Goal: Task Accomplishment & Management: Complete application form

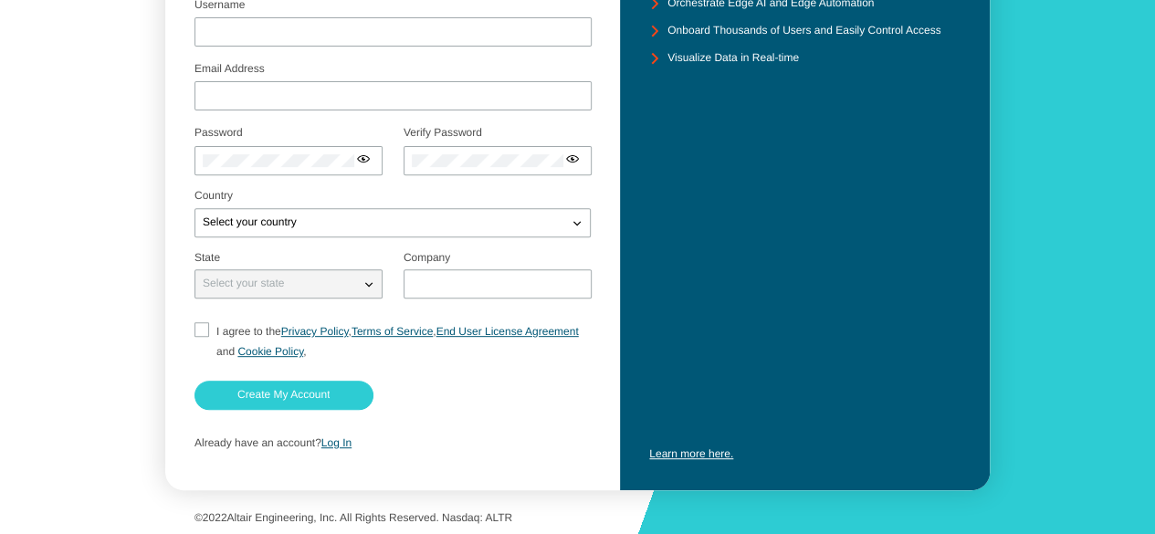
scroll to position [273, 0]
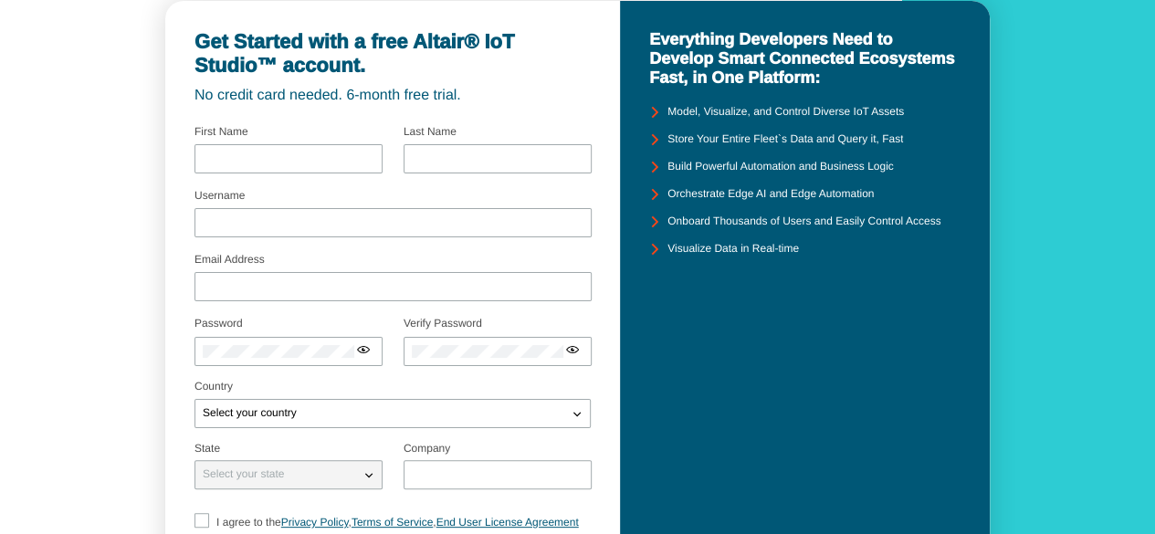
scroll to position [91, 0]
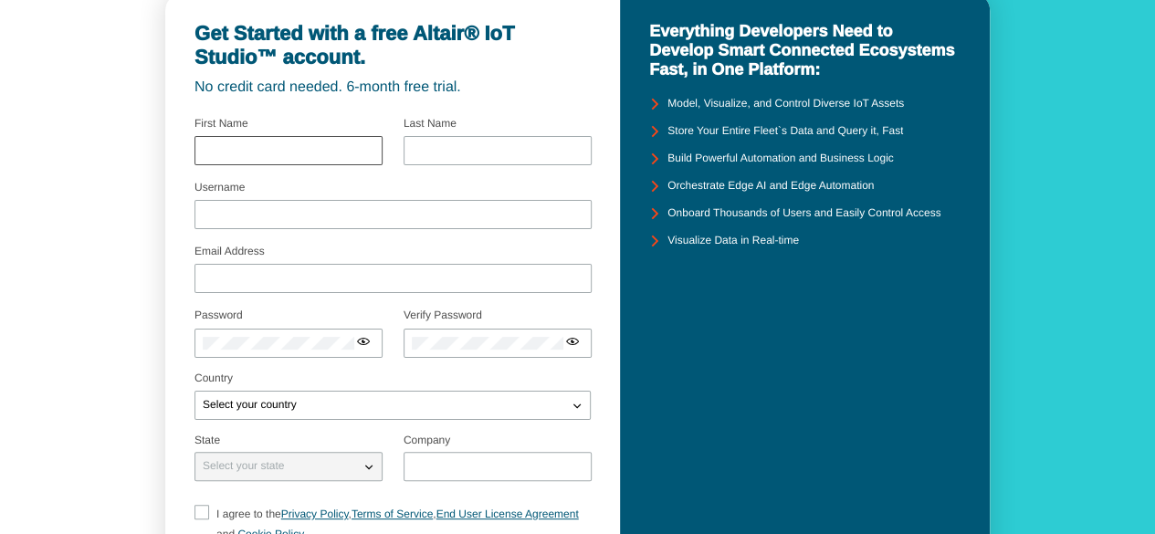
click at [331, 160] on div at bounding box center [289, 150] width 188 height 29
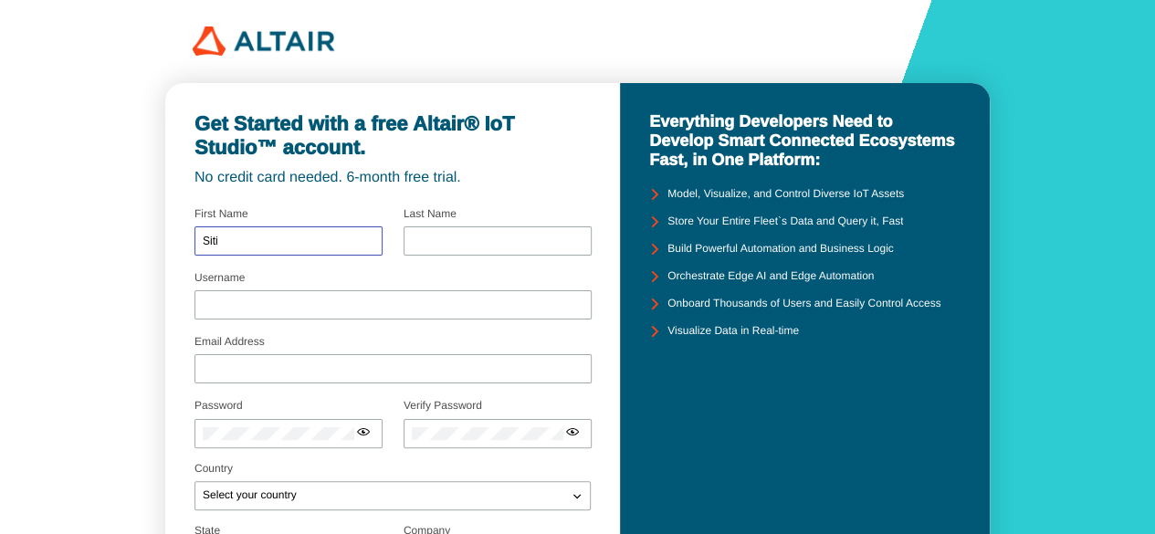
scroll to position [0, 0]
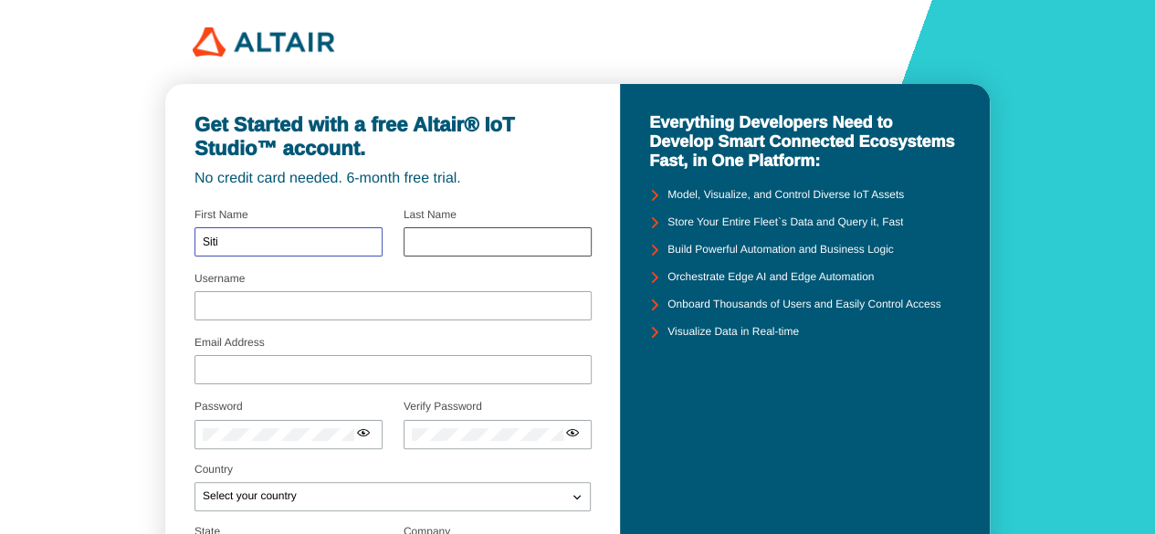
type input "Siti"
click at [435, 243] on input "text" at bounding box center [498, 242] width 172 height 13
type input "Romlah"
click at [376, 310] on input "Username" at bounding box center [393, 306] width 381 height 13
click at [333, 366] on div at bounding box center [393, 369] width 397 height 29
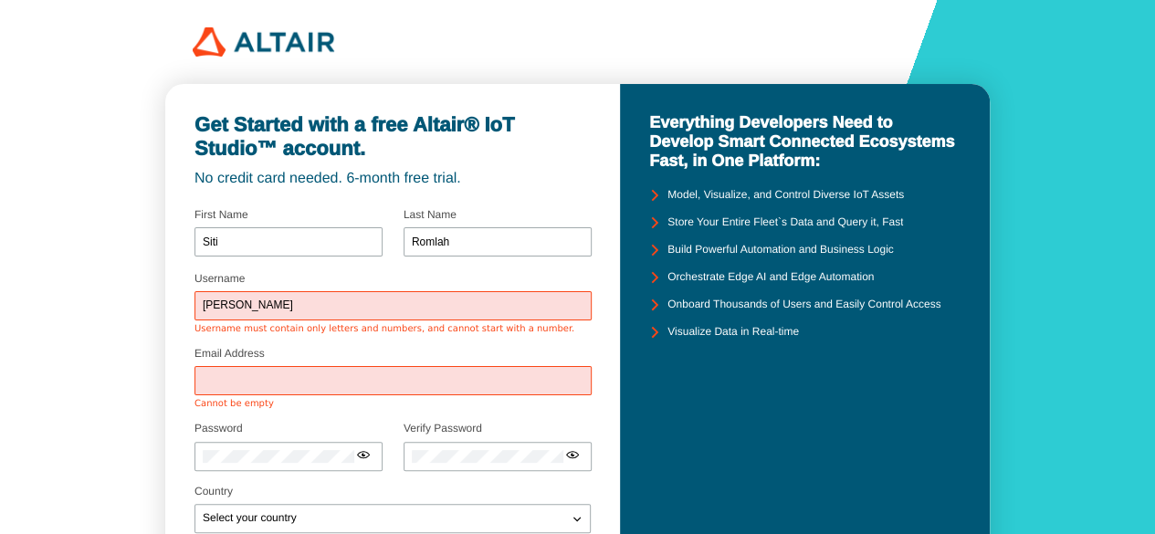
drag, startPoint x: 295, startPoint y: 311, endPoint x: 177, endPoint y: 299, distance: 118.5
click at [177, 299] on div "Get Started with a free Altair® IoT Studio™ account. No credit card needed. 6-m…" at bounding box center [392, 435] width 455 height 702
type input "Siti Romlah_255205040004"
click at [269, 381] on input "Email Address" at bounding box center [393, 380] width 381 height 13
click at [279, 378] on input "Email Address" at bounding box center [393, 380] width 381 height 13
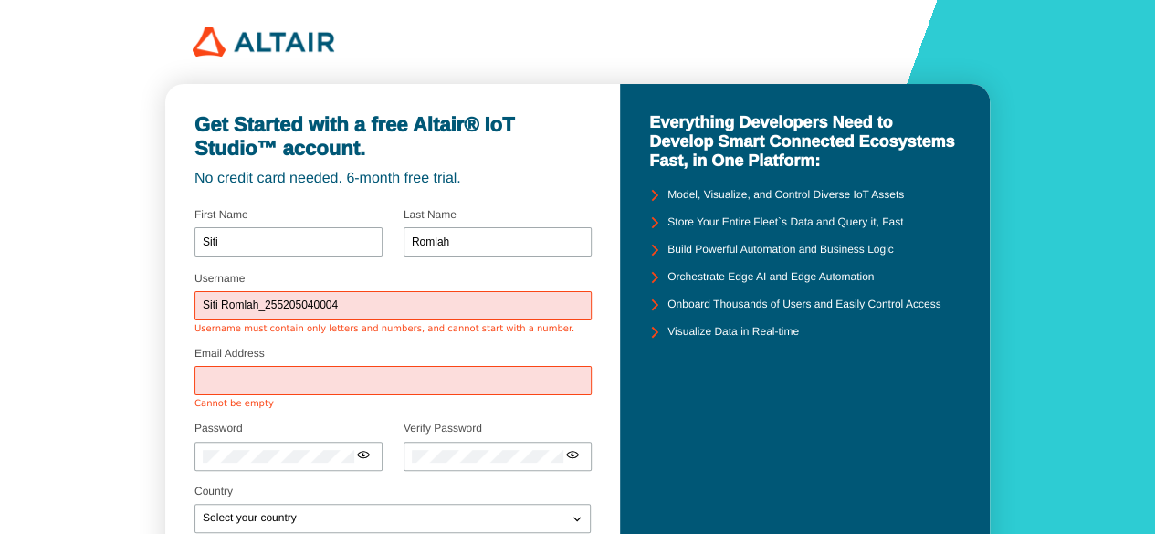
click at [396, 299] on div "Siti Romlah_255205040004" at bounding box center [393, 305] width 397 height 29
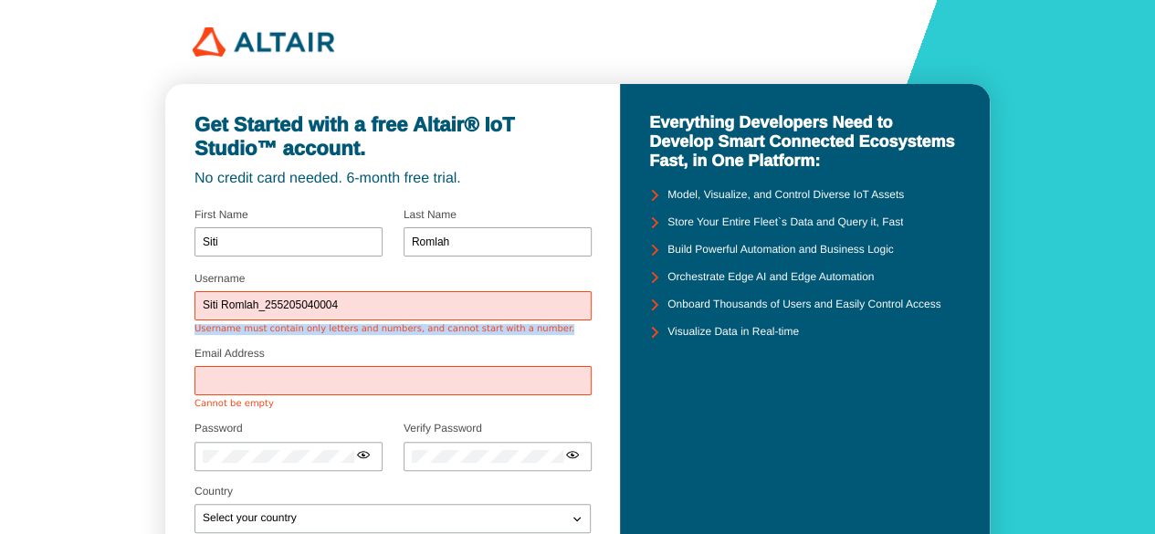
drag, startPoint x: 191, startPoint y: 331, endPoint x: 539, endPoint y: 338, distance: 348.1
click at [539, 338] on div "Get Started with a free Altair® IoT Studio™ account. No credit card needed. 6-m…" at bounding box center [392, 435] width 455 height 702
copy div "Username must contain only letters and numbers, and cannot start with a number."
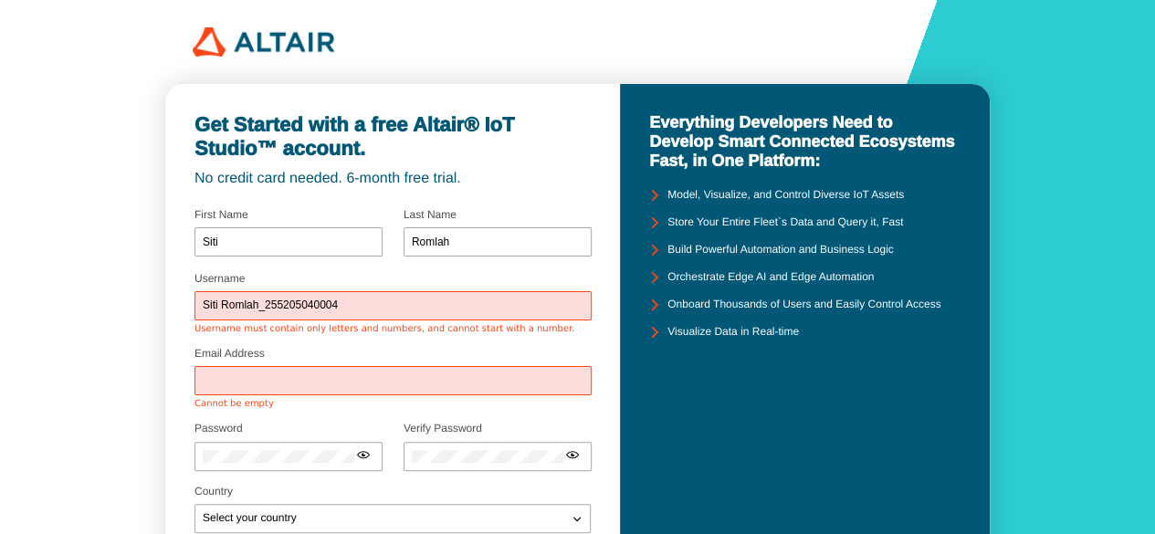
click at [376, 385] on input "Email Address" at bounding box center [393, 380] width 381 height 13
click at [350, 425] on div "Password" at bounding box center [289, 451] width 188 height 53
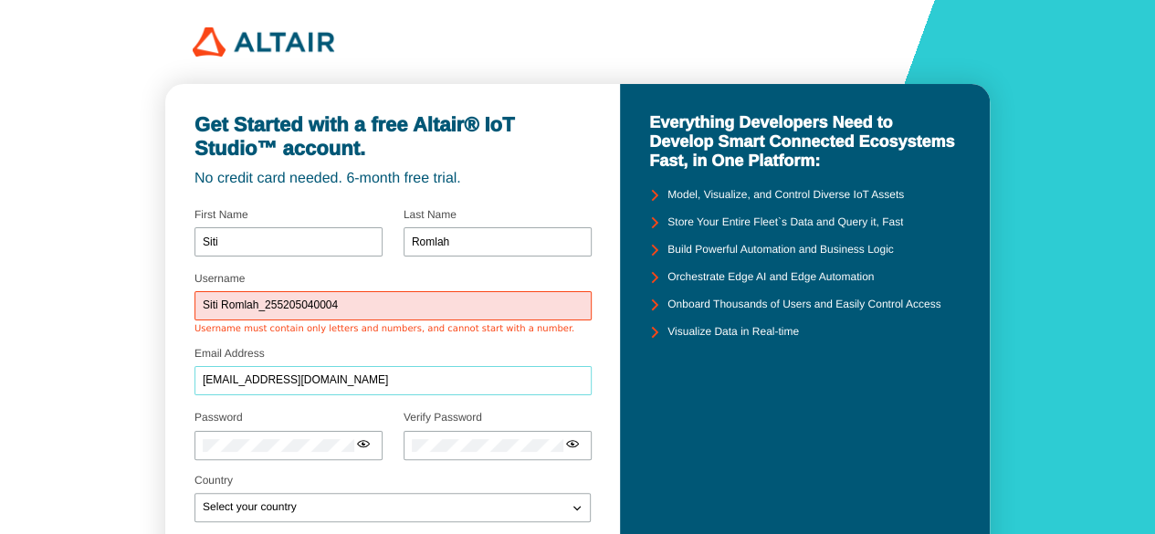
drag, startPoint x: 325, startPoint y: 374, endPoint x: 187, endPoint y: 370, distance: 138.0
click at [187, 370] on div "Get Started with a free Altair® IoT Studio™ account. No credit card needed. 6-m…" at bounding box center [392, 429] width 455 height 691
drag, startPoint x: 367, startPoint y: 302, endPoint x: 99, endPoint y: 284, distance: 269.1
click at [99, 284] on div "Get Started with a free Altair® IoT Studio™ account. No credit card needed. 6-m…" at bounding box center [577, 410] width 1155 height 821
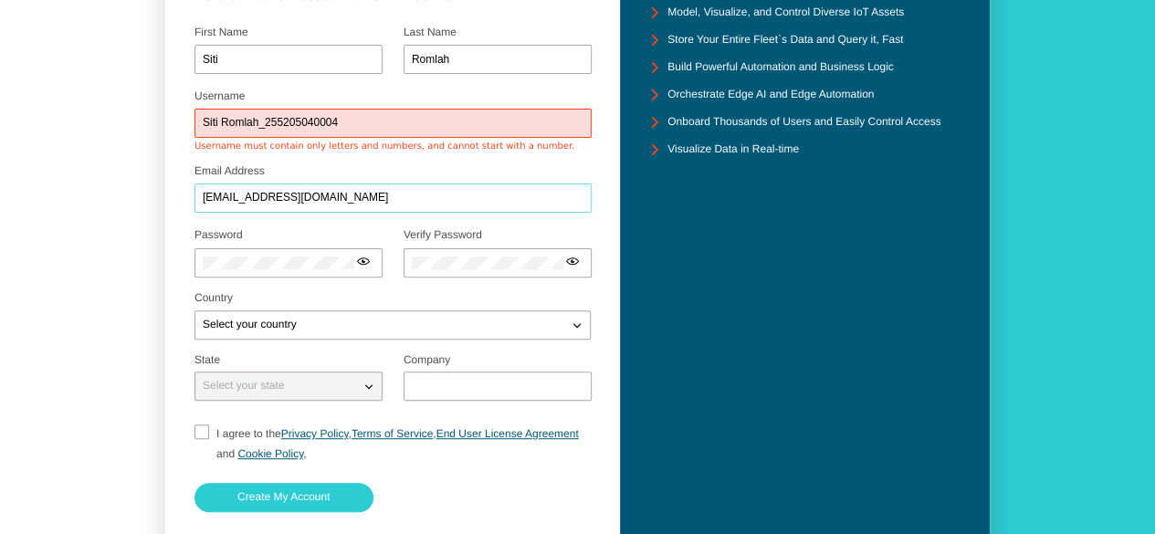
drag, startPoint x: 374, startPoint y: 194, endPoint x: 132, endPoint y: 205, distance: 242.3
click at [132, 205] on div "Get Started with a free Altair® IoT Studio™ account. No credit card needed. 6-m…" at bounding box center [577, 227] width 1155 height 821
type input "lmee80035@gmail.com"
click at [255, 250] on div at bounding box center [289, 262] width 188 height 29
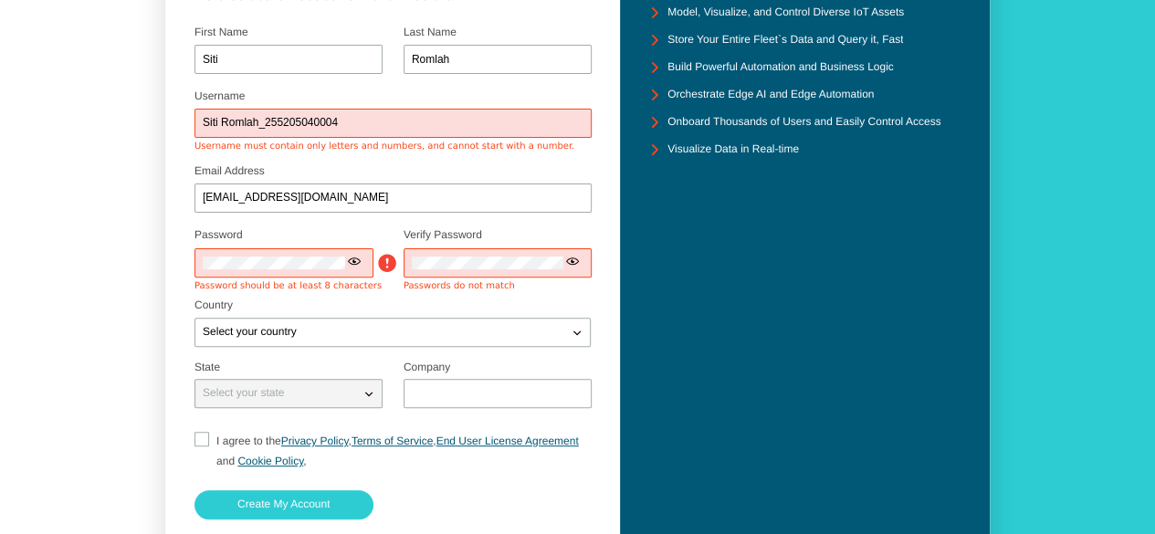
click at [353, 263] on iron-icon at bounding box center [354, 261] width 15 height 15
click at [189, 265] on div "Get Started with a free Altair® IoT Studio™ account. No credit card needed. 6-m…" at bounding box center [392, 250] width 455 height 699
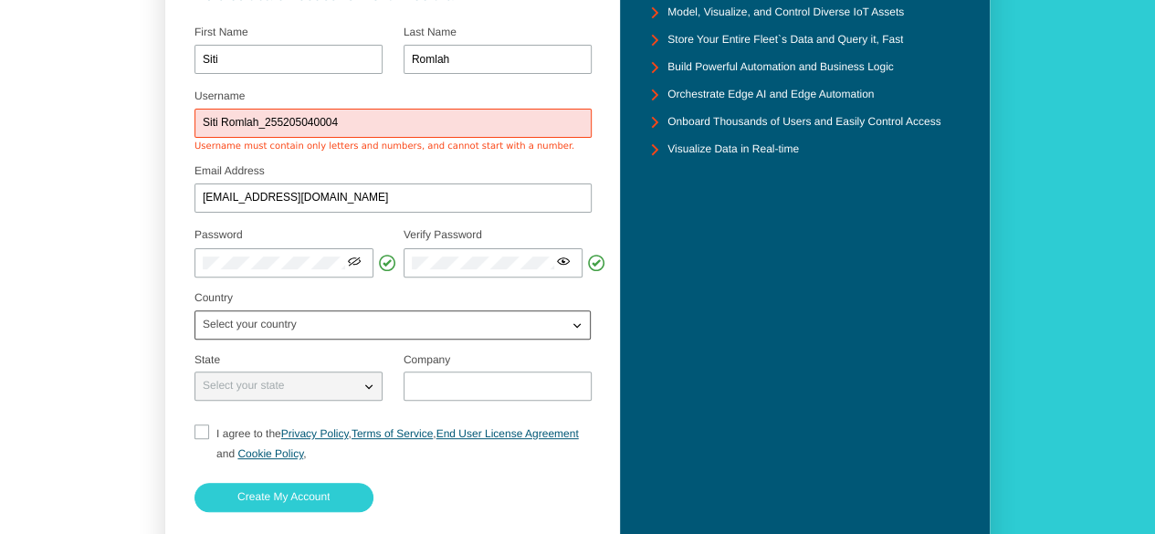
click at [306, 326] on div "Select your country" at bounding box center [381, 325] width 373 height 18
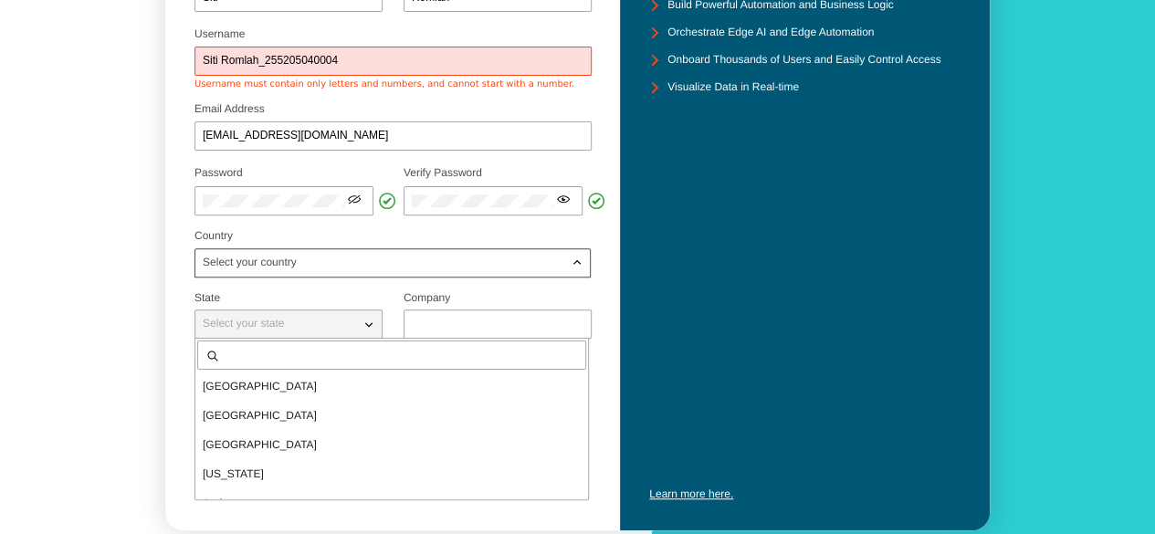
scroll to position [274, 0]
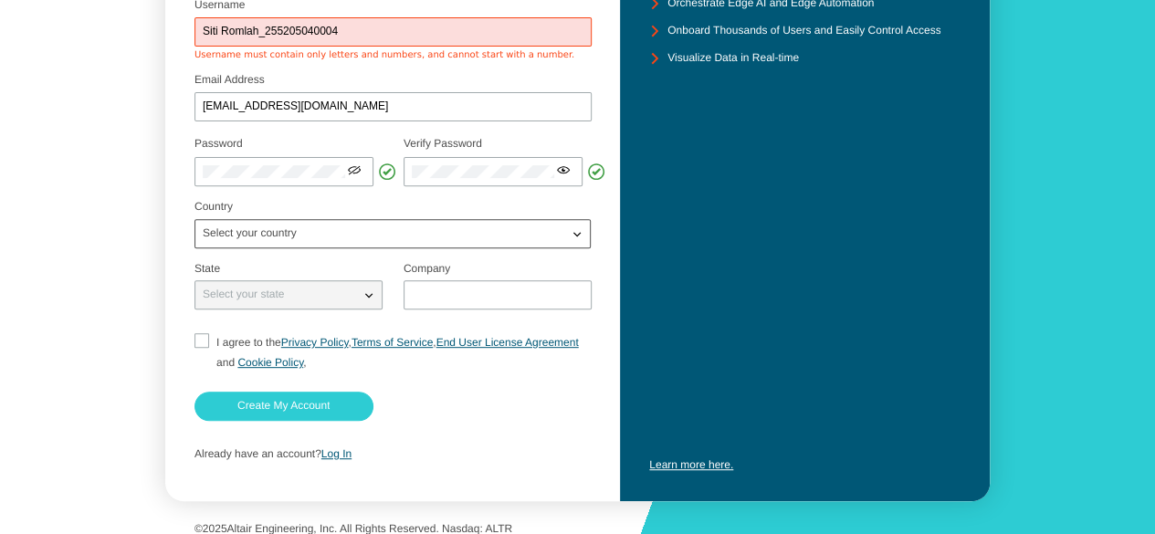
click at [325, 229] on div "Select your country" at bounding box center [381, 234] width 373 height 18
type input "indon"
click at [279, 295] on p "Indon esia" at bounding box center [391, 295] width 393 height 18
click at [422, 295] on input "text" at bounding box center [498, 295] width 172 height 13
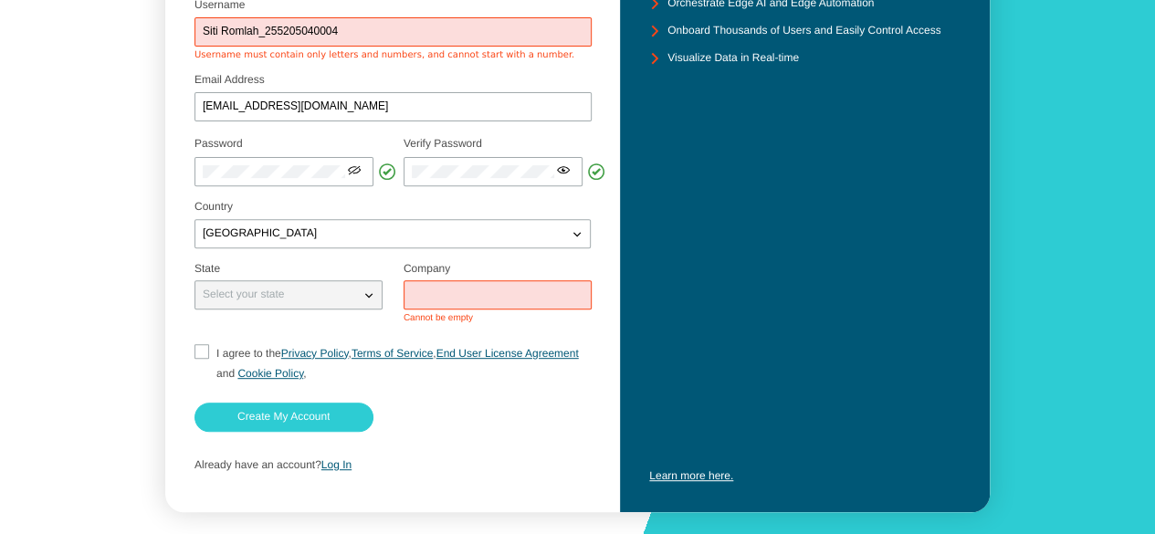
click at [205, 346] on input "I agree to the Privacy Policy , Terms of Service , End User License Agreement a…" at bounding box center [201, 363] width 12 height 39
checkbox input "true"
click at [416, 301] on div at bounding box center [498, 294] width 188 height 29
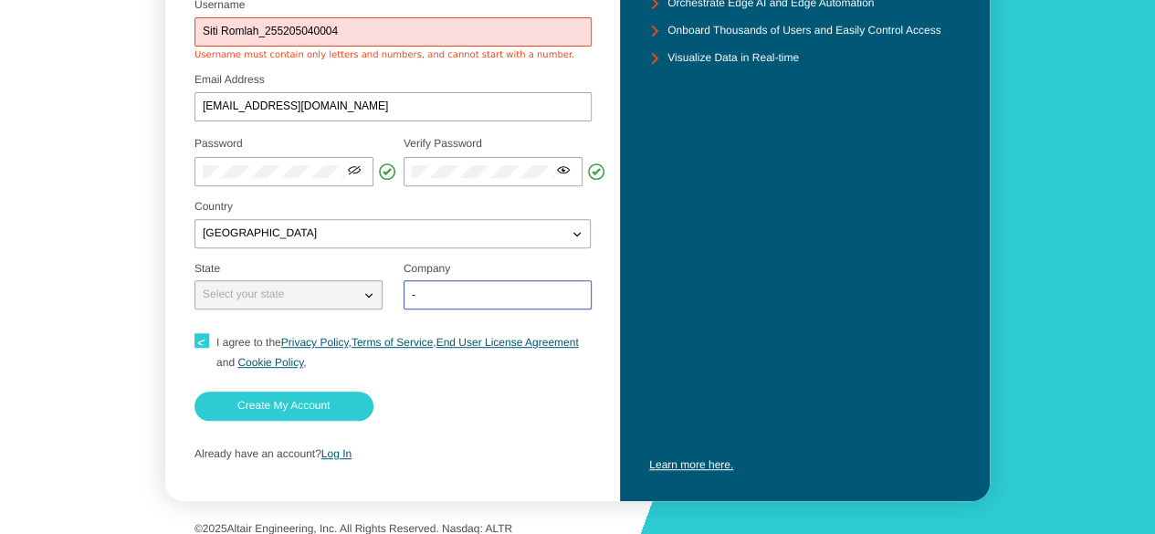
type input "-"
click at [405, 319] on fieldset at bounding box center [497, 289] width 187 height 66
click at [0, 0] on slot "Create My Account" at bounding box center [0, 0] width 0 height 0
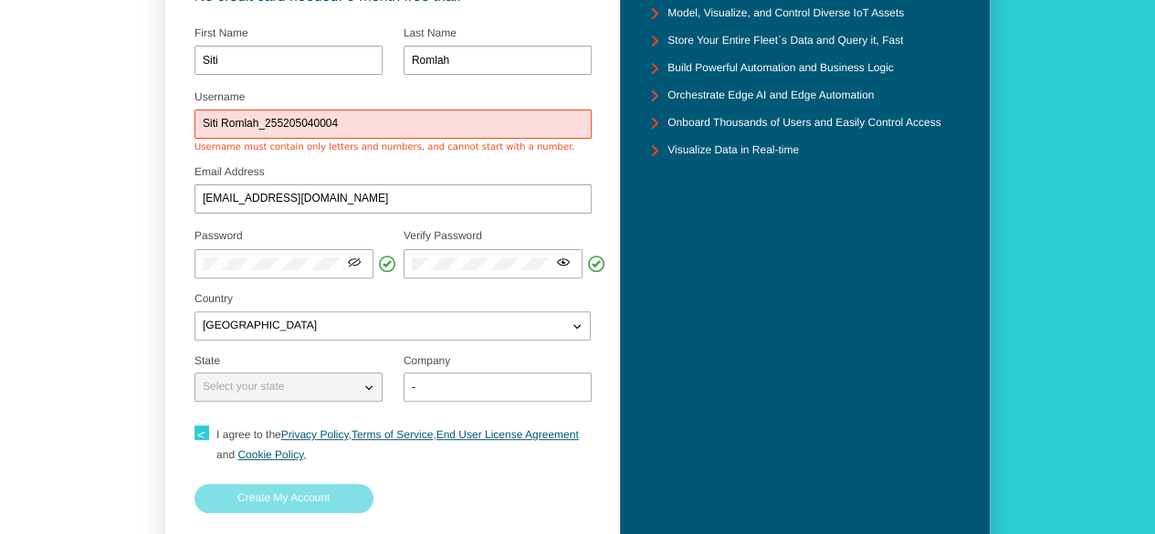
scroll to position [183, 0]
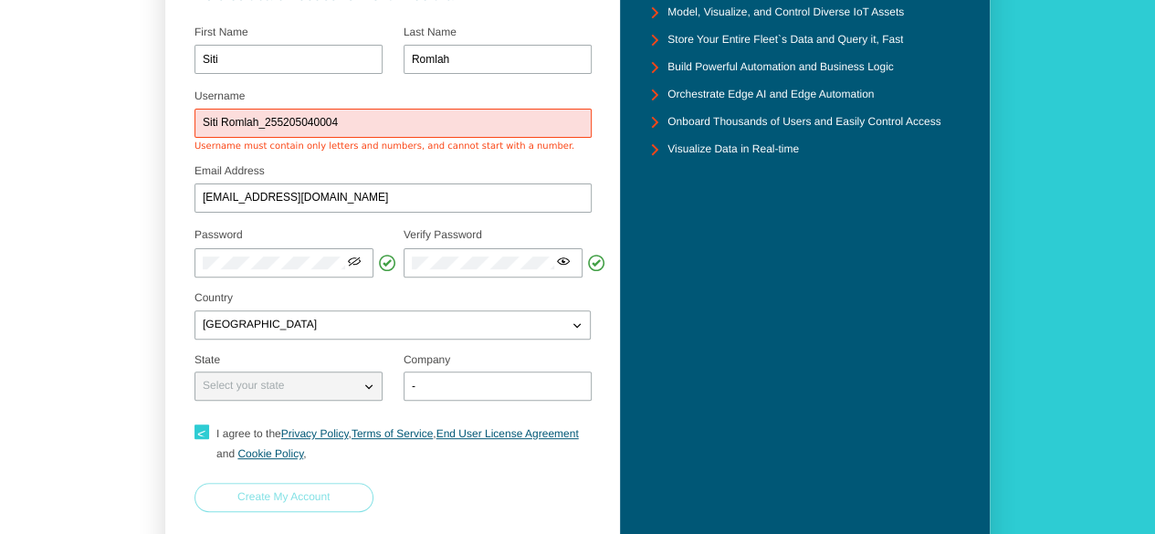
click at [0, 0] on slot "Create My Account" at bounding box center [0, 0] width 0 height 0
click at [358, 118] on input "Siti Romlah_255205040004" at bounding box center [393, 123] width 381 height 13
drag, startPoint x: 358, startPoint y: 118, endPoint x: 201, endPoint y: 116, distance: 157.1
click at [201, 116] on div "Siti Romlah_255205040004" at bounding box center [393, 123] width 397 height 29
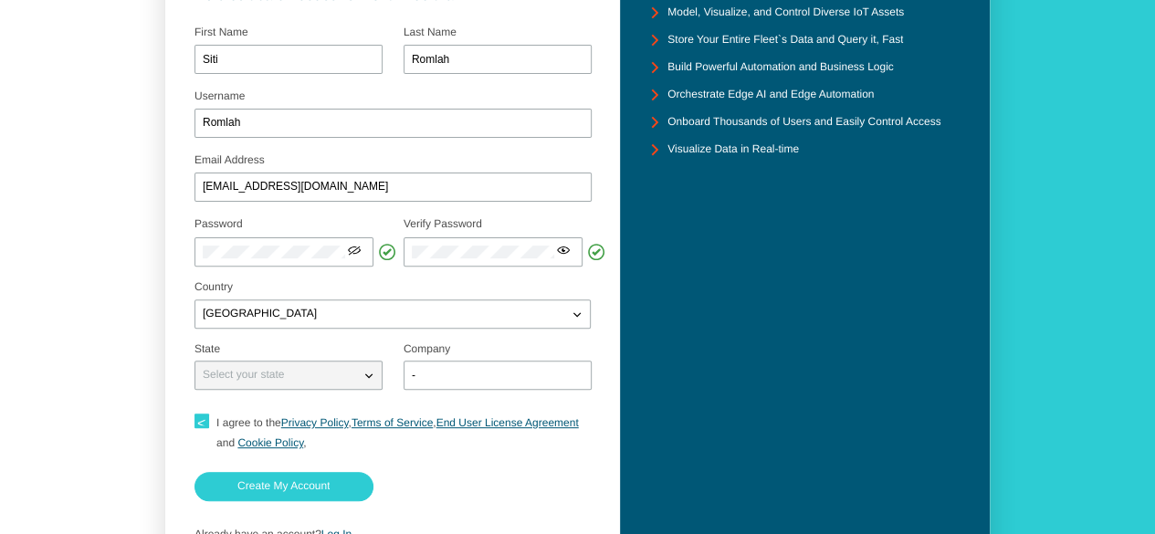
click at [299, 148] on form "Username Romlah Email Address lmee80035@gmail.com Password Use" at bounding box center [393, 285] width 396 height 533
click at [206, 121] on input "Romlah" at bounding box center [393, 123] width 381 height 13
click at [203, 122] on input "Romlah" at bounding box center [393, 123] width 381 height 13
click at [237, 142] on fieldset "Username Siti Romlah" at bounding box center [393, 117] width 396 height 64
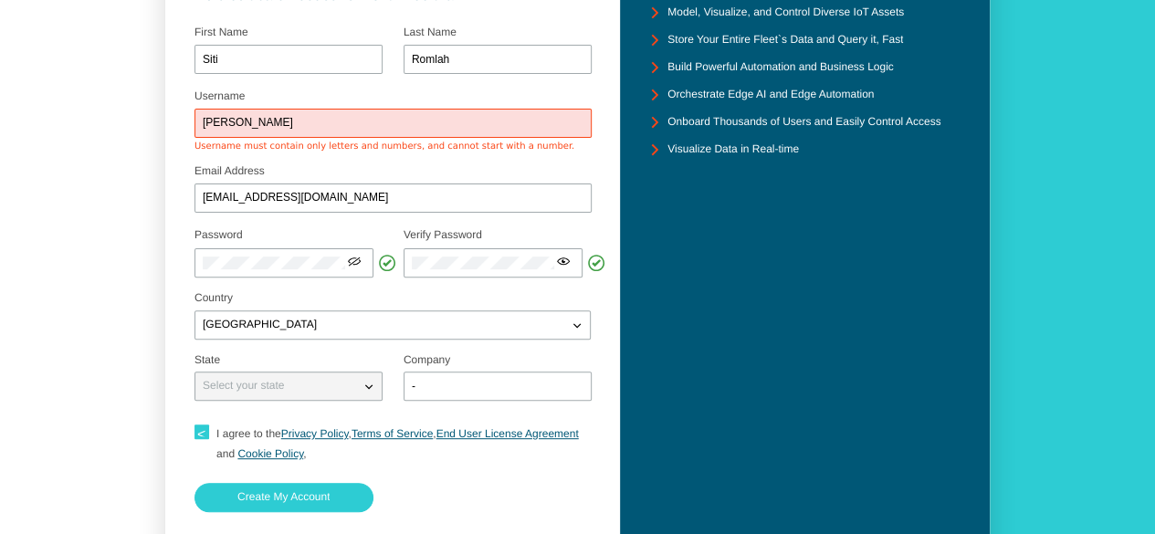
click at [221, 123] on input "Siti Romlah" at bounding box center [393, 123] width 381 height 13
type input "SitiRomlah"
click at [245, 148] on form "Username SitiRomlah Username must contain only letters and numbers, and cannot …" at bounding box center [393, 291] width 396 height 544
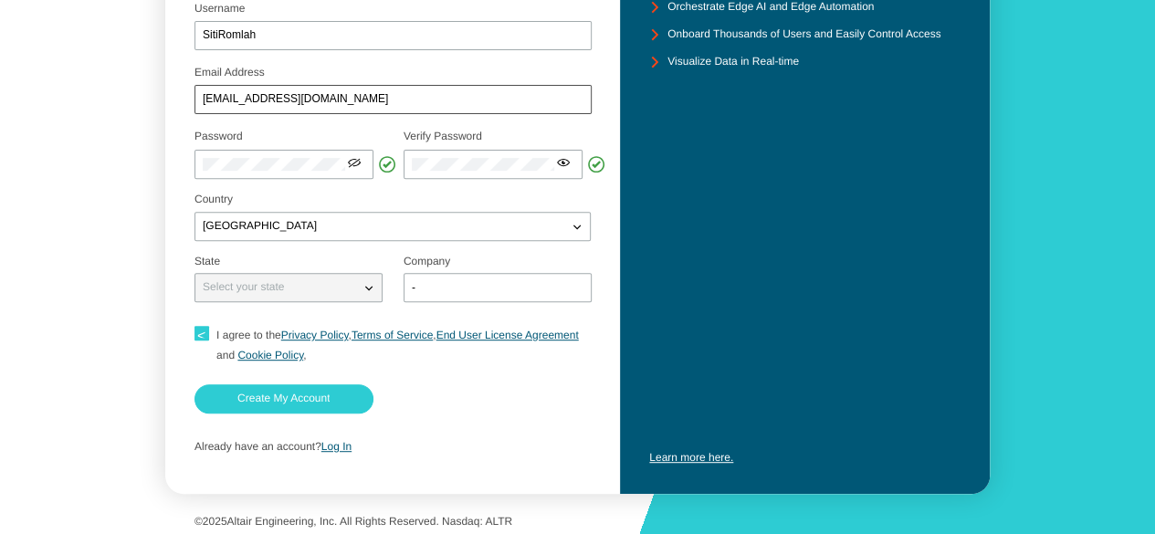
scroll to position [276, 0]
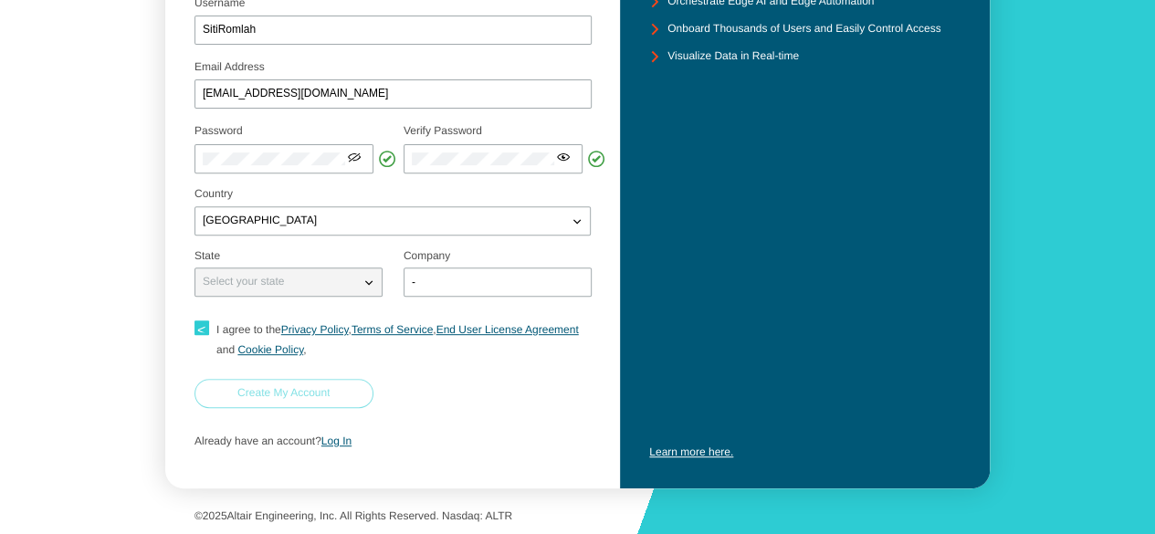
click at [0, 0] on slot "Create My Account" at bounding box center [0, 0] width 0 height 0
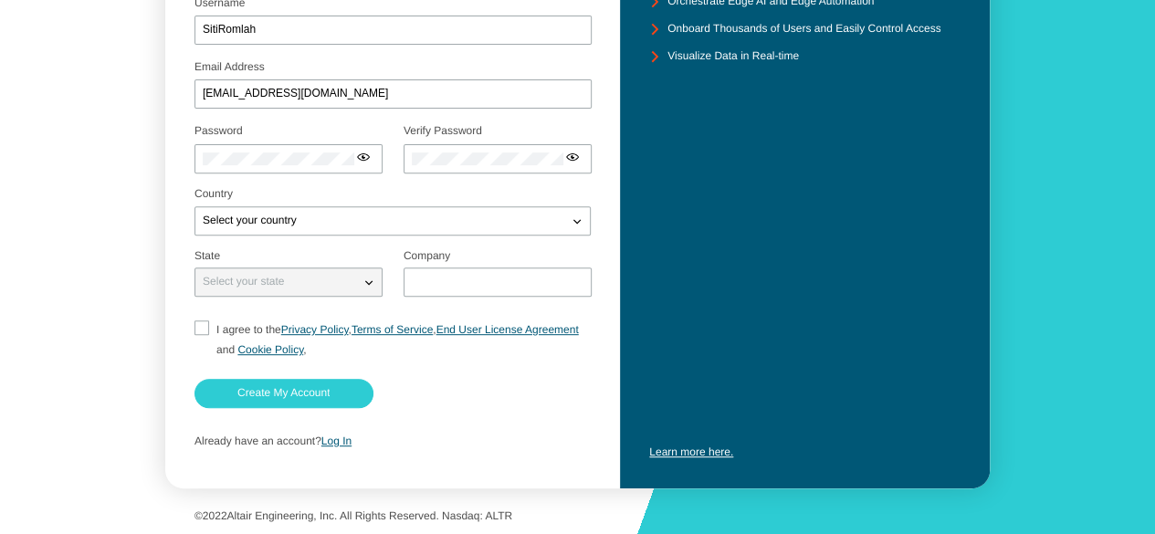
scroll to position [276, 0]
click at [336, 445] on link "Log In" at bounding box center [336, 441] width 30 height 13
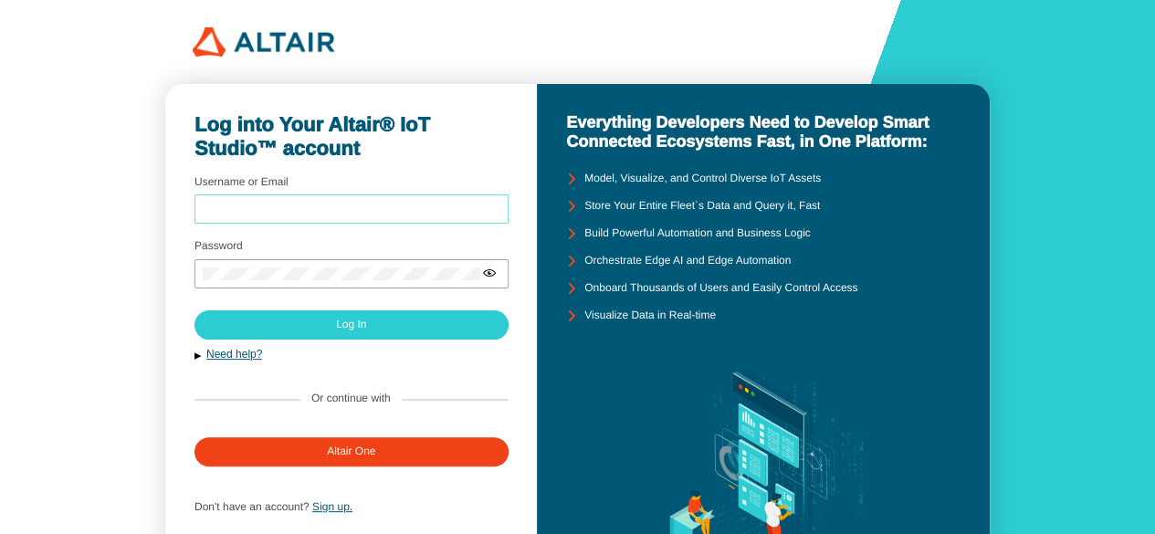
click at [351, 204] on input "Username or Email" at bounding box center [352, 210] width 298 height 13
type input "SitiRomlah"
click at [374, 353] on button "Need help?" at bounding box center [351, 355] width 313 height 16
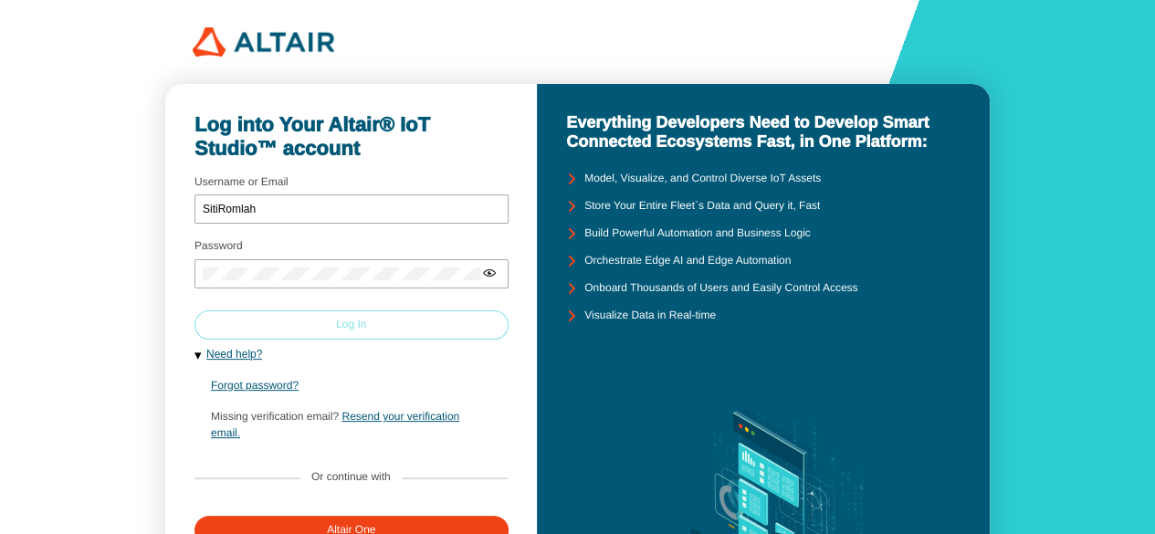
click at [394, 324] on paper-button "Log In" at bounding box center [352, 325] width 314 height 29
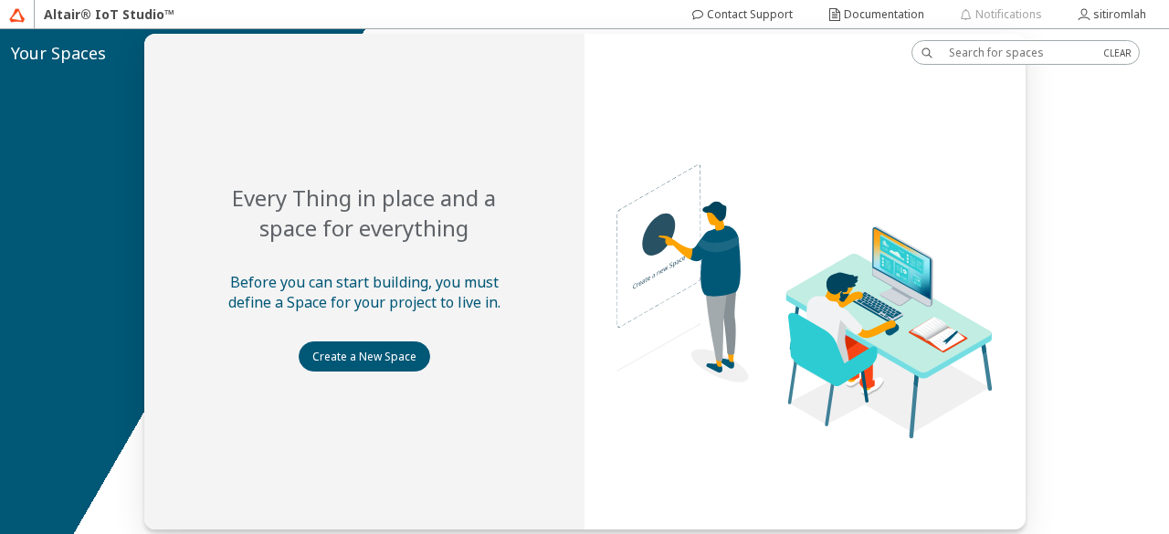
click at [107, 231] on div at bounding box center [584, 281] width 1169 height 505
click at [1085, 146] on div at bounding box center [584, 281] width 1169 height 505
click at [375, 364] on paper-button "Create a New Space" at bounding box center [365, 357] width 132 height 30
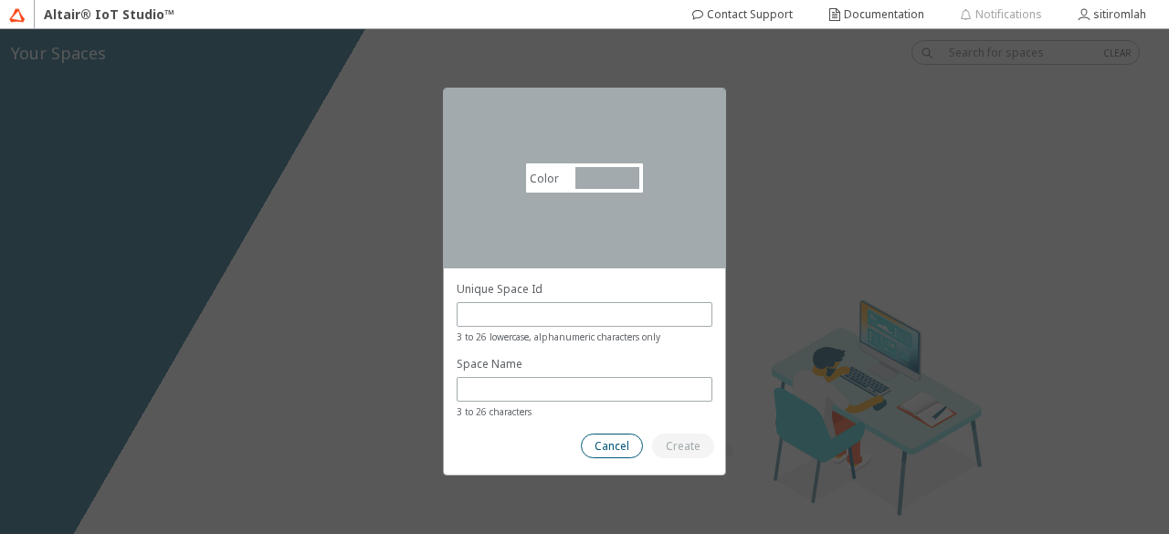
click at [0, 0] on slot "Cancel" at bounding box center [0, 0] width 0 height 0
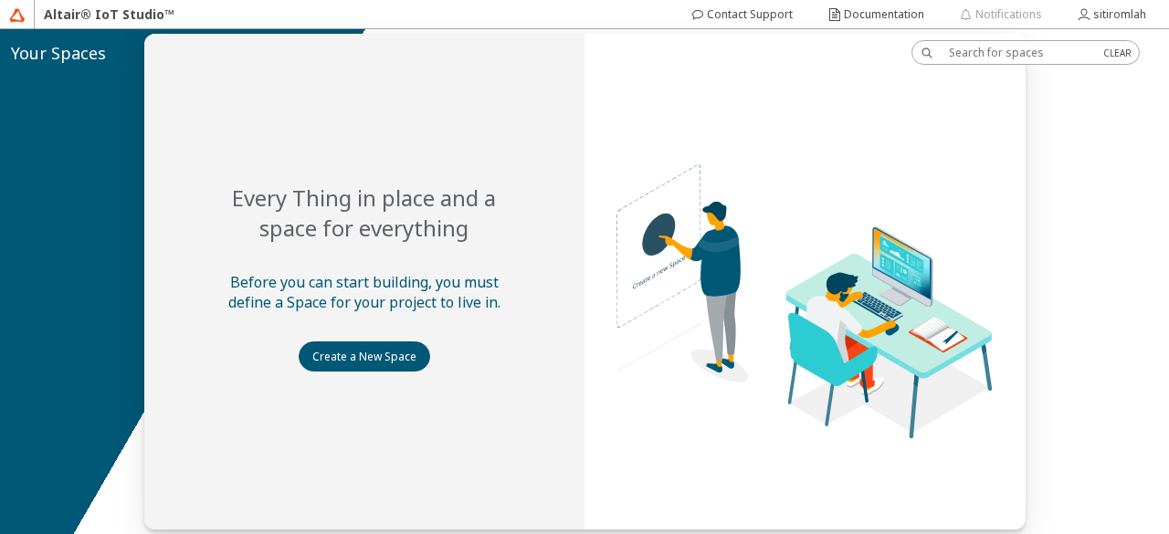
click at [56, 203] on div at bounding box center [584, 281] width 1169 height 505
click at [0, 0] on slot "sitiromlah" at bounding box center [0, 0] width 0 height 0
click at [0, 0] on slot "Documentation" at bounding box center [0, 0] width 0 height 0
